Goal: Transaction & Acquisition: Purchase product/service

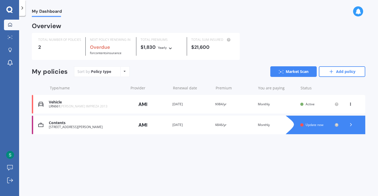
click at [351, 104] on icon at bounding box center [351, 103] width 4 height 3
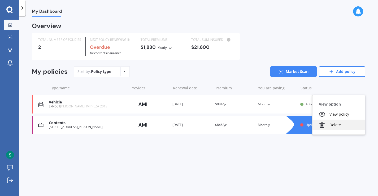
click at [338, 125] on div "Delete" at bounding box center [339, 125] width 53 height 11
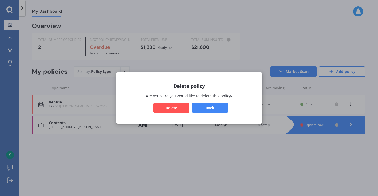
click at [164, 107] on button "Delete" at bounding box center [171, 108] width 36 height 10
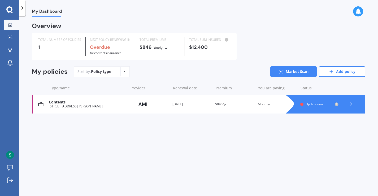
click at [352, 104] on icon at bounding box center [351, 103] width 5 height 5
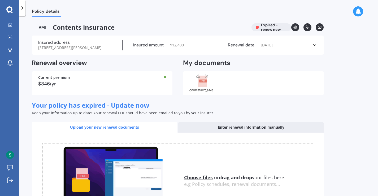
click at [23, 7] on icon at bounding box center [22, 7] width 5 height 5
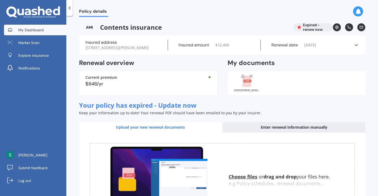
click at [20, 33] on link "My Dashboard" at bounding box center [35, 30] width 62 height 11
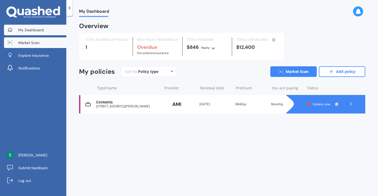
click at [27, 48] on link "Market Scan" at bounding box center [35, 42] width 62 height 11
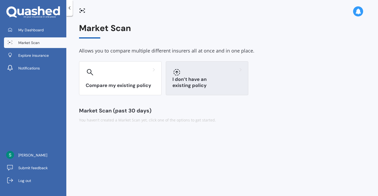
click at [209, 77] on div "I don’t have an existing policy" at bounding box center [207, 78] width 83 height 34
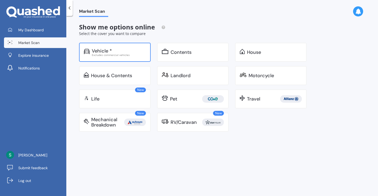
click at [119, 46] on div "Vehicle * Excludes commercial vehicles" at bounding box center [115, 52] width 72 height 19
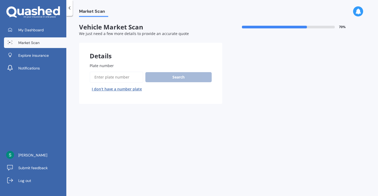
click at [100, 79] on input "Plate number" at bounding box center [117, 77] width 54 height 11
paste input "NWR200"
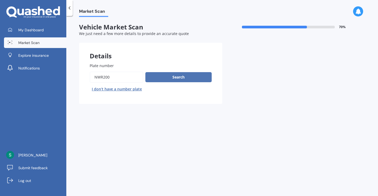
type input "NWR200"
click at [160, 78] on button "Search" at bounding box center [179, 77] width 66 height 10
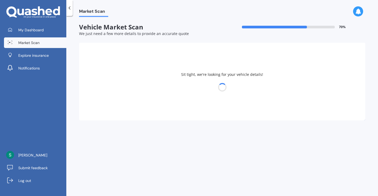
select select "NISSAN"
select select "X-TRAIL"
select select "29"
select select "05"
select select "1996"
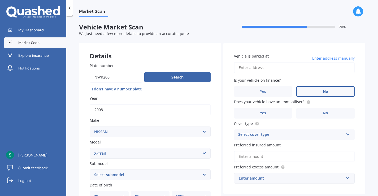
click at [320, 93] on label "No" at bounding box center [326, 91] width 58 height 11
click at [0, 0] on input "No" at bounding box center [0, 0] width 0 height 0
click at [284, 73] on input "Vehicle is parked at" at bounding box center [294, 67] width 121 height 11
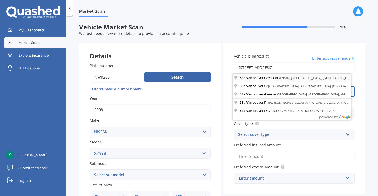
type input "68 Vancouver Crescent, Wainoni, Christchurch 8061"
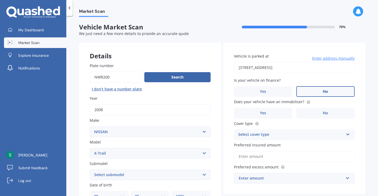
scroll to position [3, 0]
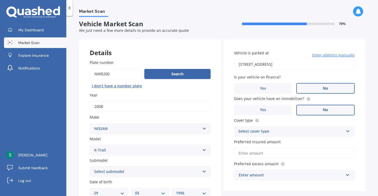
click at [306, 110] on label "No" at bounding box center [326, 110] width 58 height 11
click at [0, 0] on input "No" at bounding box center [0, 0] width 0 height 0
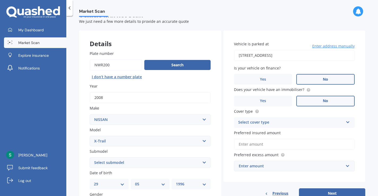
scroll to position [16, 0]
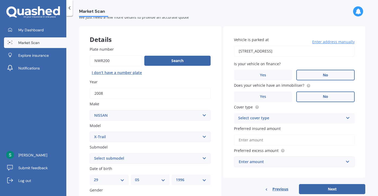
click at [304, 124] on div "Vehicle is parked at 68 Vancouver Crescent, Wainoni, Christchurch 8061 Enter ad…" at bounding box center [295, 102] width 142 height 152
click at [304, 120] on div "Select cover type" at bounding box center [291, 118] width 106 height 6
click at [301, 129] on div "Comprehensive" at bounding box center [294, 129] width 121 height 10
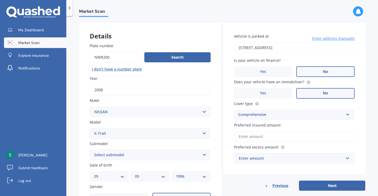
scroll to position [20, 0]
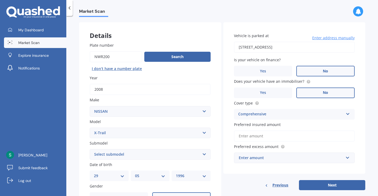
click at [304, 134] on input "Preferred insured amount" at bounding box center [294, 136] width 121 height 11
click at [315, 142] on input "Preferred insured amount" at bounding box center [294, 136] width 121 height 11
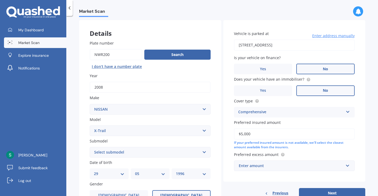
scroll to position [41, 0]
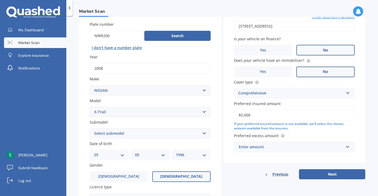
type input "$5,000"
click at [319, 148] on div "Enter amount" at bounding box center [291, 147] width 105 height 6
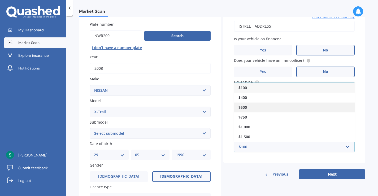
click at [311, 107] on div "$500" at bounding box center [294, 107] width 121 height 10
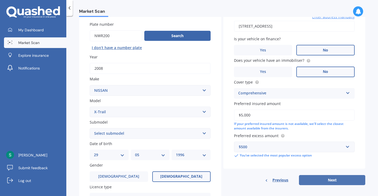
click at [341, 180] on button "Next" at bounding box center [332, 180] width 66 height 10
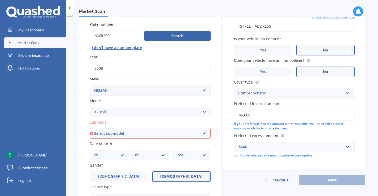
click at [189, 132] on select "Select submodel (All Other) 2000cc Hybrid 2WD non-turbo 4WD 20X Petrol ST ST 4W…" at bounding box center [150, 133] width 121 height 11
select select "2WD NON-TURBO"
click at [90, 129] on select "Select submodel (All Other) 2000cc Hybrid 2WD non-turbo 4WD 20X Petrol ST ST 4W…" at bounding box center [150, 133] width 121 height 11
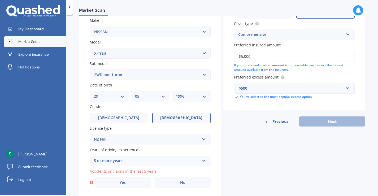
scroll to position [103, 0]
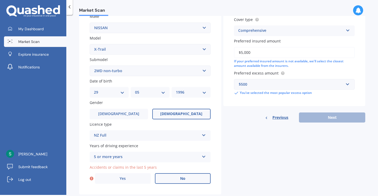
click at [196, 180] on label "No" at bounding box center [183, 178] width 56 height 11
click at [0, 0] on input "No" at bounding box center [0, 0] width 0 height 0
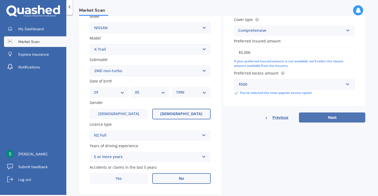
click at [328, 122] on button "Next" at bounding box center [332, 118] width 66 height 10
select select "29"
select select "05"
select select "1996"
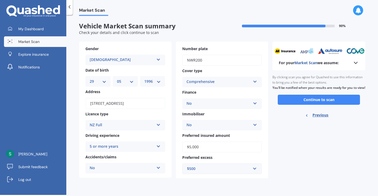
scroll to position [0, 0]
click at [316, 105] on button "Continue to scan" at bounding box center [319, 100] width 82 height 10
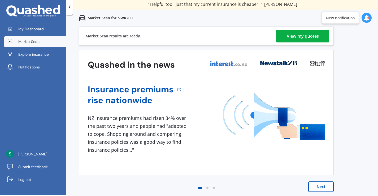
click at [285, 34] on link "View my quotes" at bounding box center [302, 36] width 53 height 13
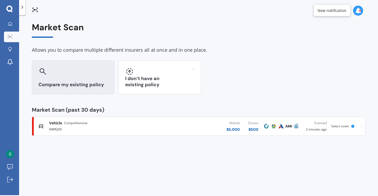
scroll to position [1, 0]
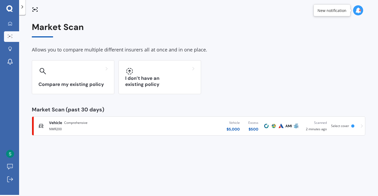
click at [144, 127] on div "NWR200" at bounding box center [100, 129] width 102 height 6
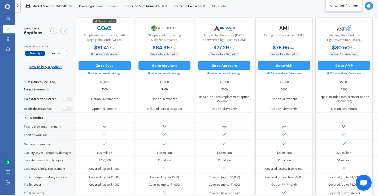
scroll to position [1, 0]
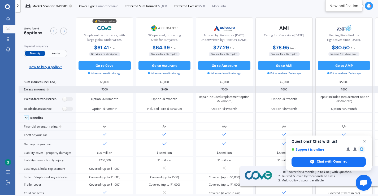
click at [25, 91] on div "Excess amount" at bounding box center [47, 89] width 57 height 7
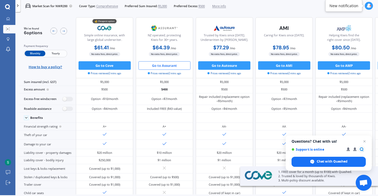
scroll to position [18, 0]
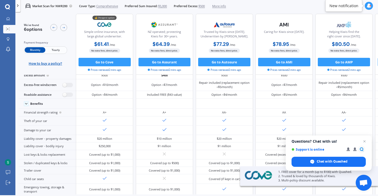
click at [219, 8] on div "Market Scan for NWR200 Cover Type: Comprehensive Preferred Sum Insured: $5,000 …" at bounding box center [123, 6] width 206 height 14
click at [219, 7] on span "More info" at bounding box center [219, 6] width 14 height 4
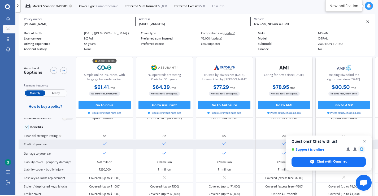
scroll to position [0, 0]
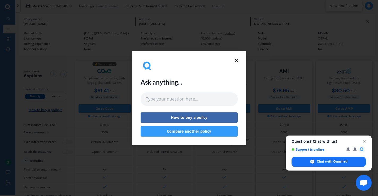
click at [235, 58] on icon at bounding box center [237, 60] width 6 height 6
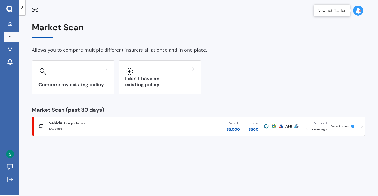
scroll to position [1, 0]
click at [88, 127] on div "NWR200" at bounding box center [100, 129] width 102 height 6
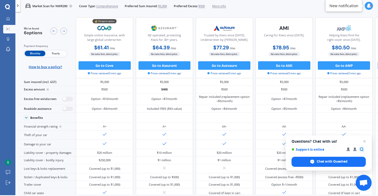
scroll to position [1, 0]
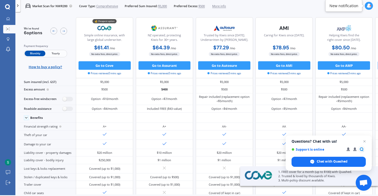
click at [165, 5] on span "$5,000" at bounding box center [162, 6] width 9 height 4
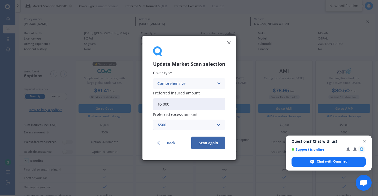
click at [200, 106] on input "$5,000" at bounding box center [189, 104] width 72 height 12
type input "$4,500"
click at [206, 122] on input "text" at bounding box center [187, 125] width 67 height 10
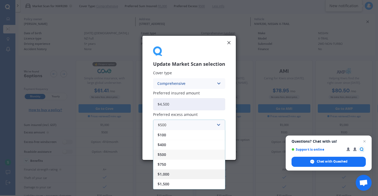
click at [193, 172] on div "$1,000" at bounding box center [189, 175] width 72 height 10
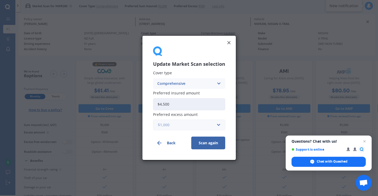
click at [201, 121] on input "text" at bounding box center [187, 125] width 67 height 10
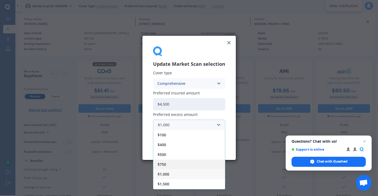
click at [193, 162] on div "$750" at bounding box center [189, 165] width 72 height 10
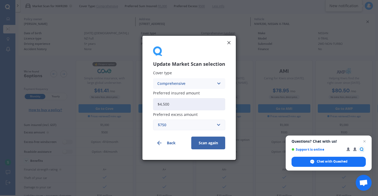
click at [209, 144] on button "Scan again" at bounding box center [208, 143] width 34 height 13
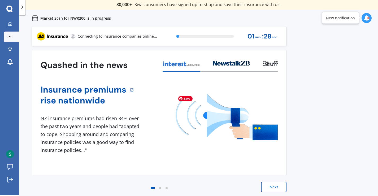
scroll to position [1, 0]
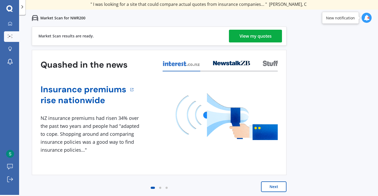
click at [267, 34] on div "View my quotes" at bounding box center [256, 36] width 32 height 13
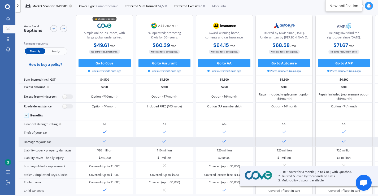
scroll to position [5, 0]
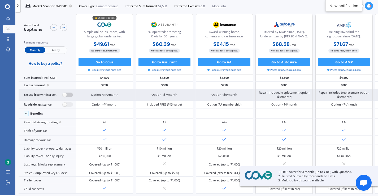
click at [65, 94] on label at bounding box center [68, 95] width 10 height 5
radio input "true"
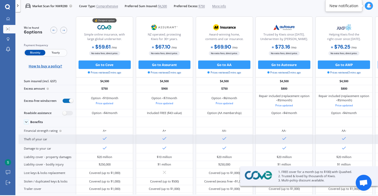
scroll to position [1, 1]
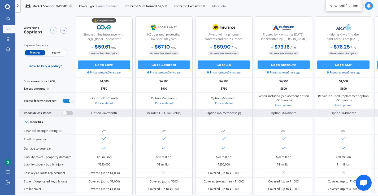
click at [66, 112] on label at bounding box center [68, 113] width 10 height 5
radio input "true"
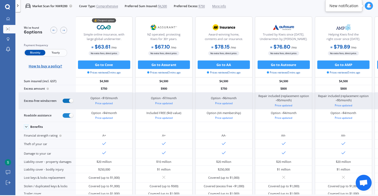
click at [70, 101] on label at bounding box center [68, 101] width 10 height 5
radio input "false"
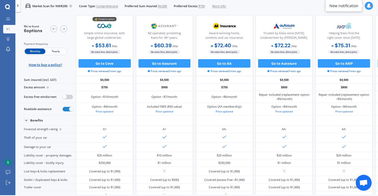
scroll to position [0, 0]
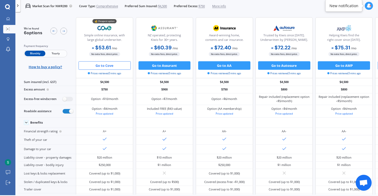
click at [105, 64] on button "Go to Cove" at bounding box center [105, 65] width 52 height 8
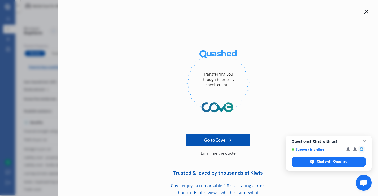
click at [366, 10] on div at bounding box center [367, 11] width 6 height 6
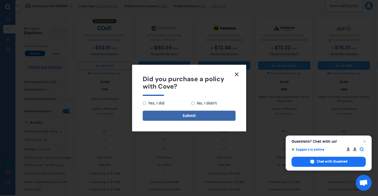
click at [236, 73] on line at bounding box center [236, 74] width 3 height 3
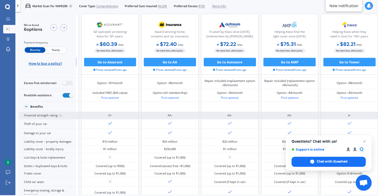
scroll to position [20, 70]
